Goal: Task Accomplishment & Management: Use online tool/utility

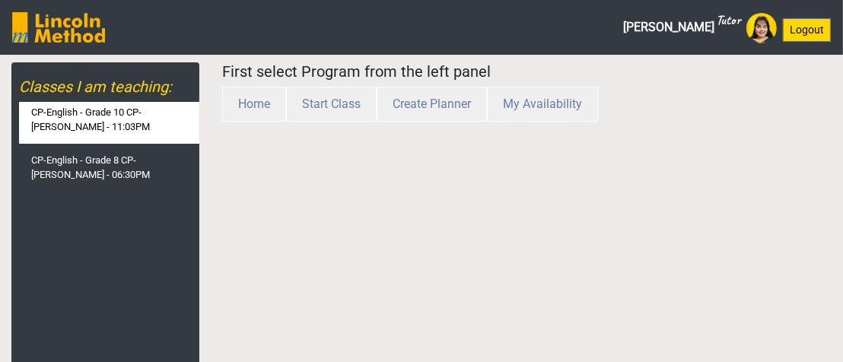
click at [138, 107] on label "CP-English - Grade 10 CP-[PERSON_NAME] - 11:03PM" at bounding box center [115, 120] width 168 height 30
select select "month"
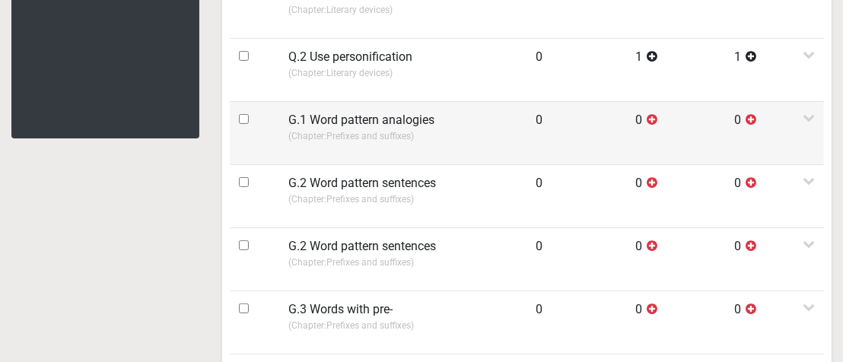
scroll to position [152, 0]
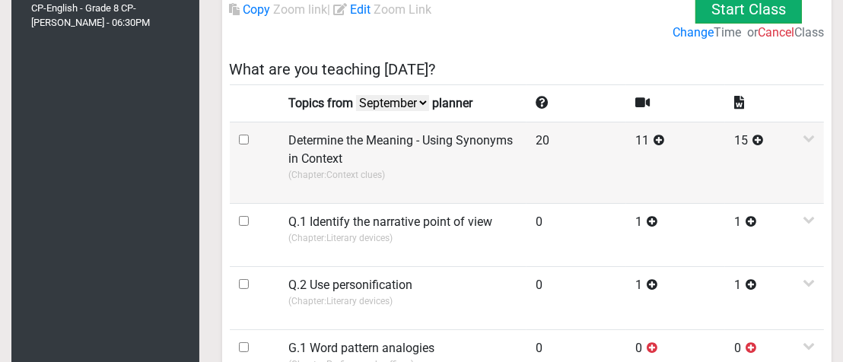
click at [246, 137] on input "checkbox" at bounding box center [244, 140] width 10 height 10
checkbox input "true"
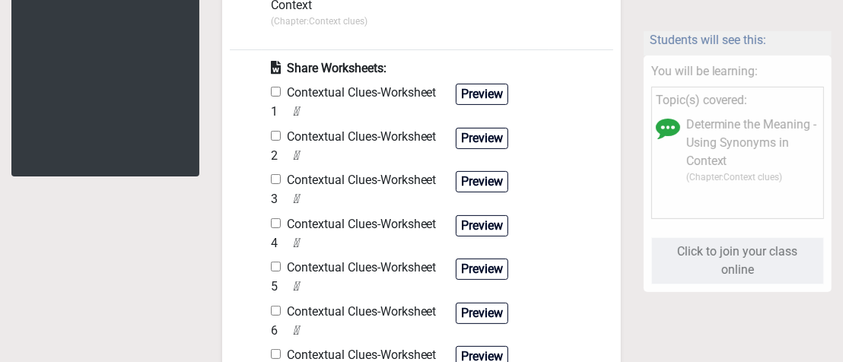
scroll to position [380, 0]
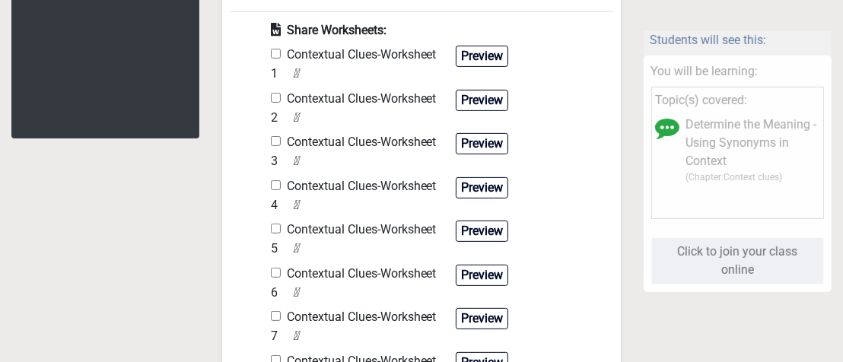
click at [275, 52] on input "checkbox" at bounding box center [276, 54] width 10 height 10
checkbox input "true"
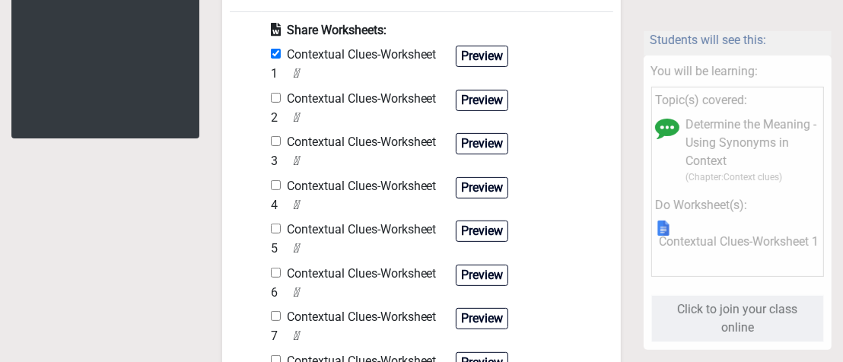
click at [275, 94] on input "checkbox" at bounding box center [276, 98] width 10 height 10
checkbox input "true"
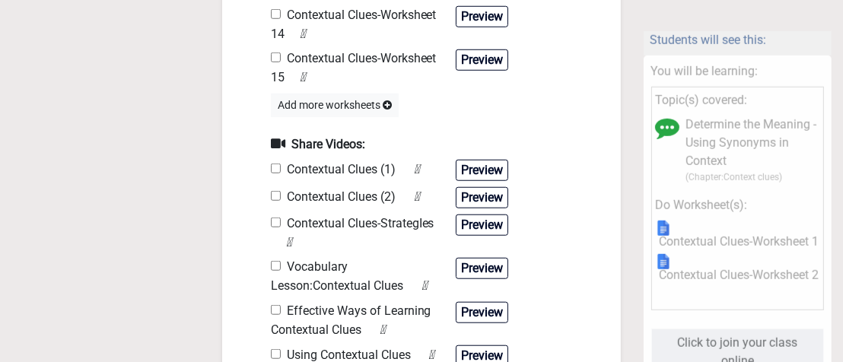
scroll to position [989, 0]
click at [279, 166] on input "checkbox" at bounding box center [276, 169] width 10 height 10
checkbox input "true"
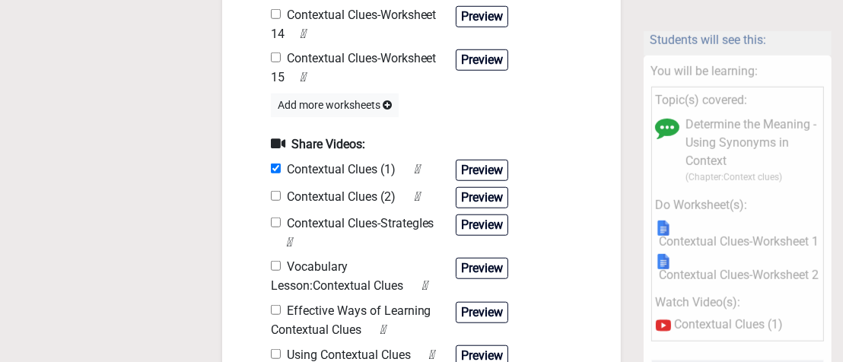
click at [273, 191] on input "checkbox" at bounding box center [276, 196] width 10 height 10
checkbox input "true"
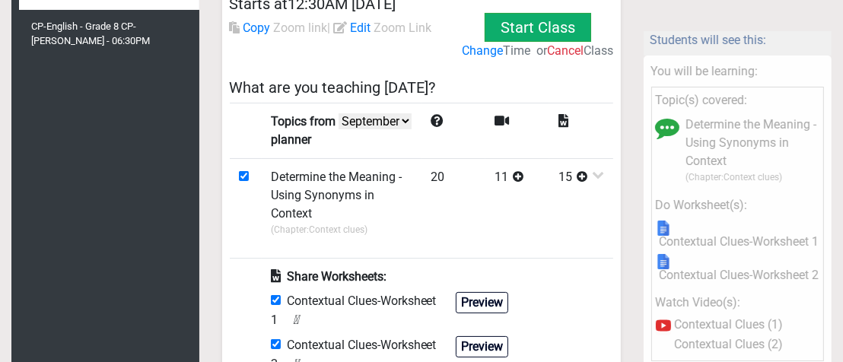
scroll to position [0, 0]
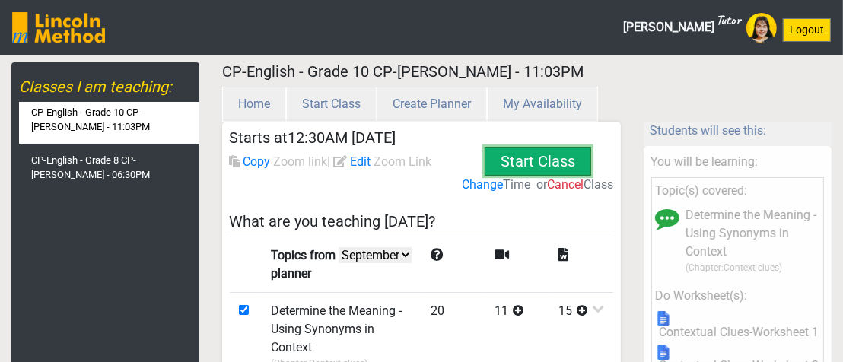
click at [500, 154] on button "Start Class" at bounding box center [538, 161] width 107 height 29
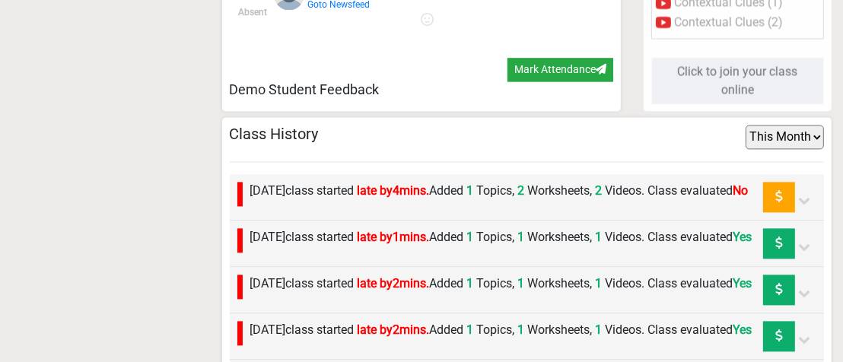
click at [579, 200] on label "Wednesday 3rd September class started late by 4 mins. Added 1 Topics, 2 Workshe…" at bounding box center [499, 191] width 498 height 18
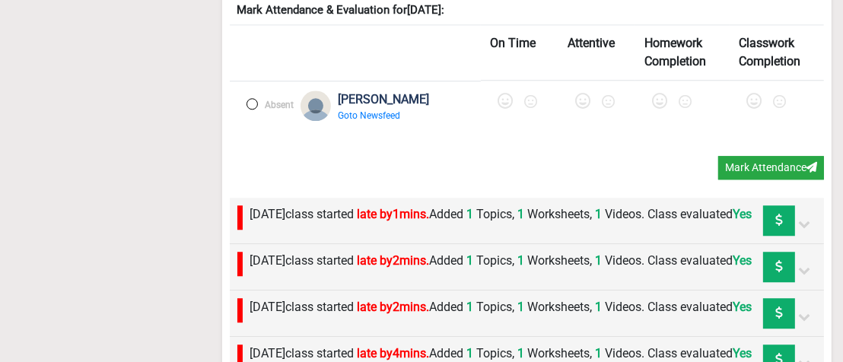
scroll to position [3007, 0]
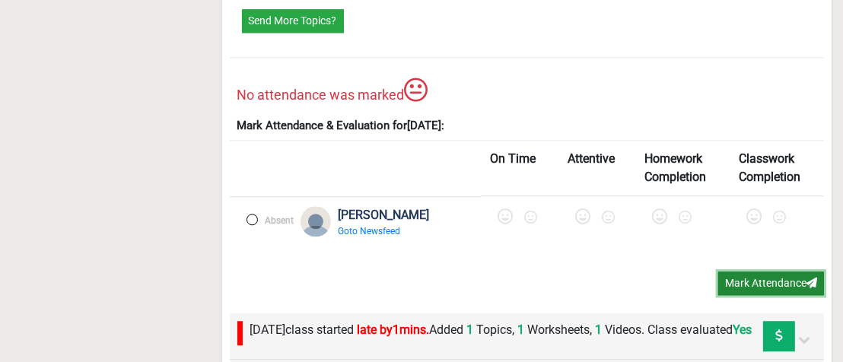
click at [754, 295] on button "Mark Attendance" at bounding box center [771, 284] width 106 height 24
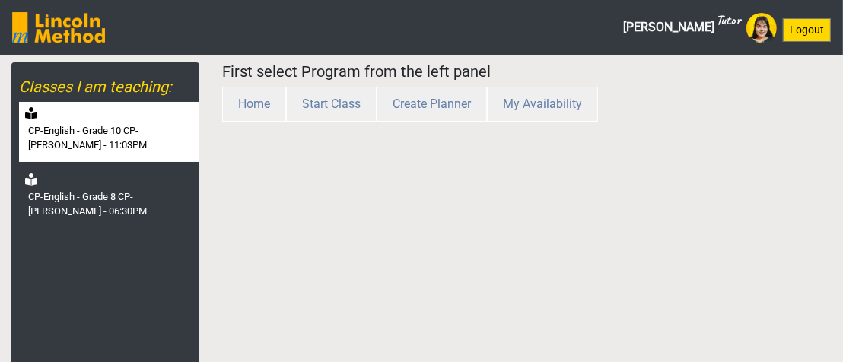
click at [117, 142] on label "CP-English - Grade 10 CP-[PERSON_NAME] - 11:03PM" at bounding box center [112, 138] width 168 height 30
select select "month"
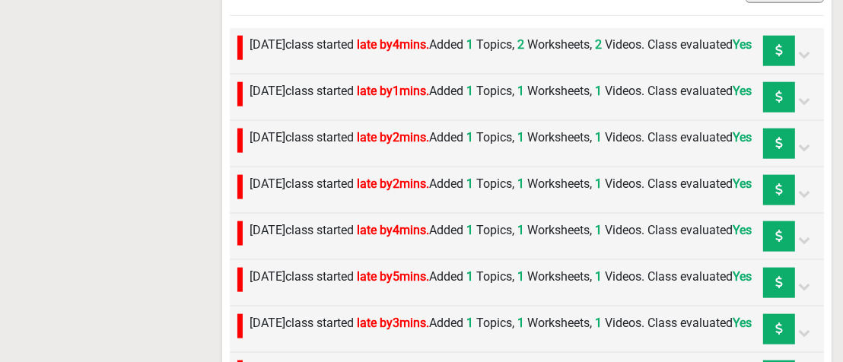
scroll to position [1201, 0]
